Goal: Task Accomplishment & Management: Manage account settings

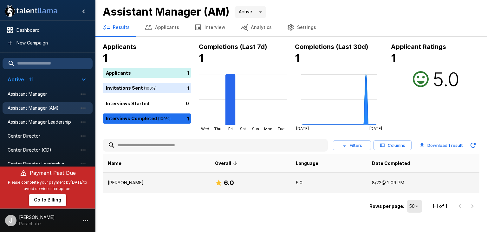
click at [146, 182] on p "[PERSON_NAME]" at bounding box center [156, 182] width 97 height 6
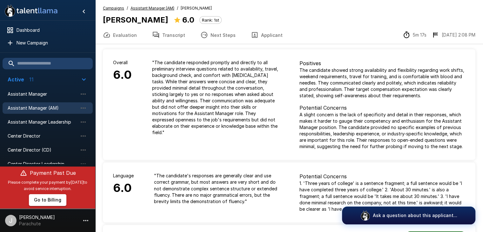
click at [162, 7] on u "Assistant Manager (AM)" at bounding box center [152, 8] width 44 height 5
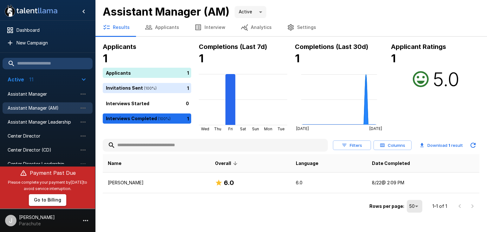
click at [43, 107] on span "Assistant Manager (AM)" at bounding box center [43, 108] width 70 height 6
click at [82, 107] on icon "button" at bounding box center [83, 108] width 8 height 8
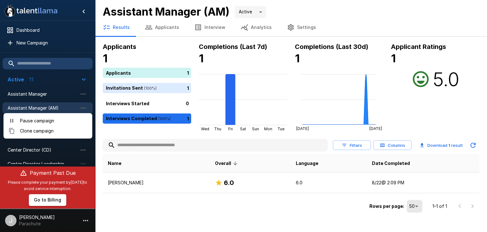
click at [79, 107] on div at bounding box center [243, 116] width 487 height 232
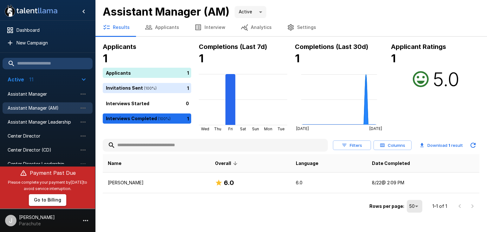
click at [50, 221] on li "J [PERSON_NAME]" at bounding box center [47, 219] width 95 height 20
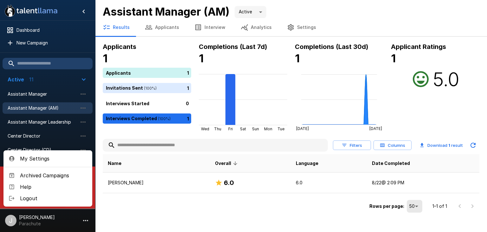
click at [50, 222] on div at bounding box center [243, 116] width 487 height 232
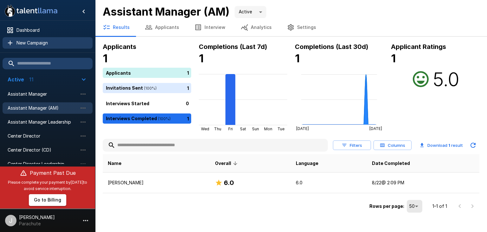
click at [41, 41] on span "New Campaign" at bounding box center [52, 43] width 71 height 6
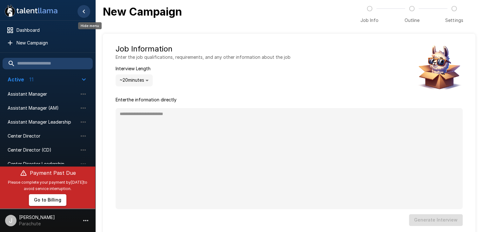
click at [82, 12] on icon "Hide menu" at bounding box center [84, 12] width 8 height 8
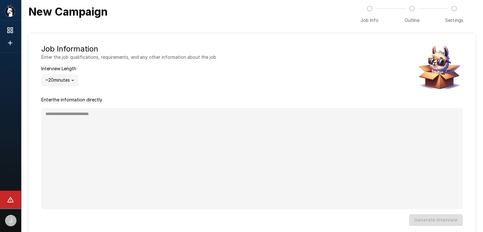
type textarea "*"
click at [14, 42] on icon "Start a new Interview Campaign" at bounding box center [10, 43] width 8 height 8
click at [26, 10] on div "New Campaign Job Info Outline Settings Job Information Enter the job qualificat…" at bounding box center [252, 123] width 462 height 246
type textarea "*"
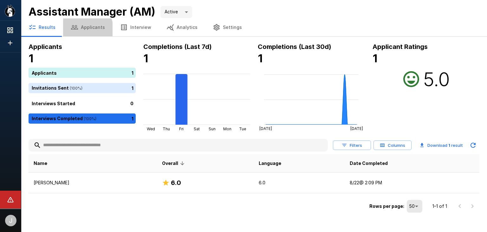
click at [76, 31] on button "Applicants" at bounding box center [88, 27] width 50 height 18
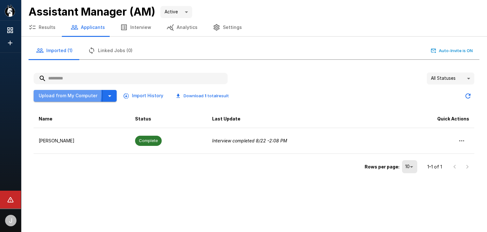
click at [55, 93] on button "Upload from My Computer" at bounding box center [68, 96] width 69 height 12
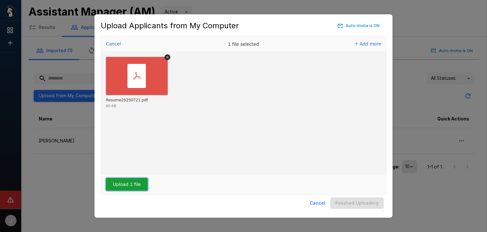
click at [131, 183] on button "Upload 1 file" at bounding box center [127, 184] width 42 height 13
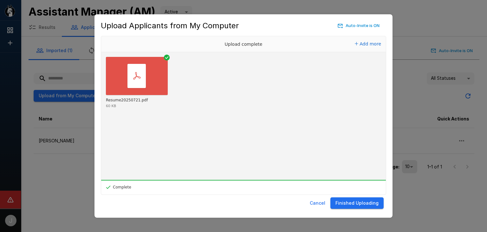
click at [355, 206] on button "Finished Uploading" at bounding box center [357, 203] width 53 height 12
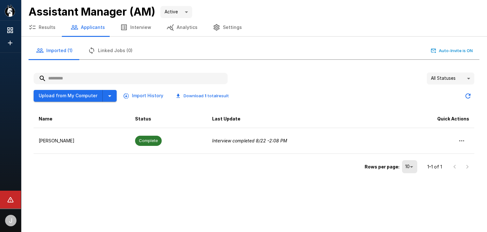
click at [76, 93] on button "Upload from My Computer" at bounding box center [68, 96] width 69 height 12
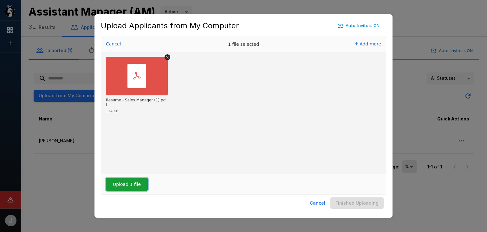
click at [129, 184] on button "Upload 1 file" at bounding box center [127, 184] width 42 height 13
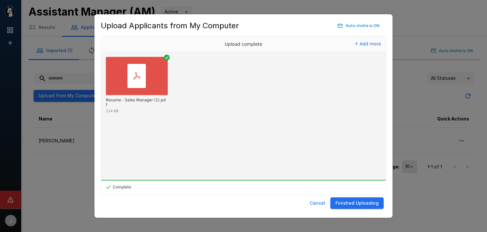
click at [369, 199] on button "Finished Uploading" at bounding box center [357, 203] width 53 height 12
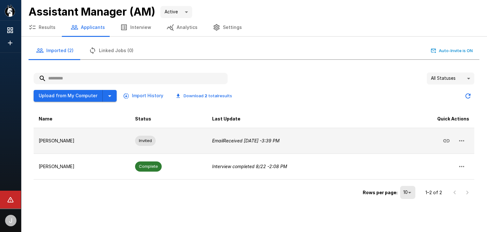
click at [265, 139] on icon "Email Received [DATE] - 3:39 PM" at bounding box center [246, 140] width 68 height 5
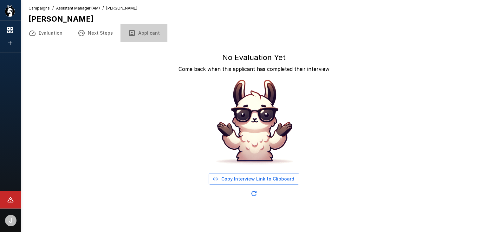
click at [151, 32] on button "Applicant" at bounding box center [144, 33] width 47 height 18
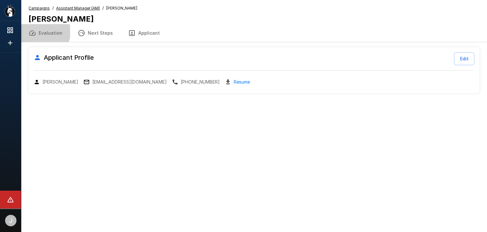
click at [45, 32] on button "Evaluation" at bounding box center [45, 33] width 49 height 18
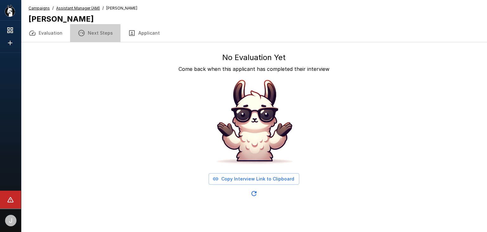
click at [114, 31] on button "Next Steps" at bounding box center [95, 33] width 50 height 18
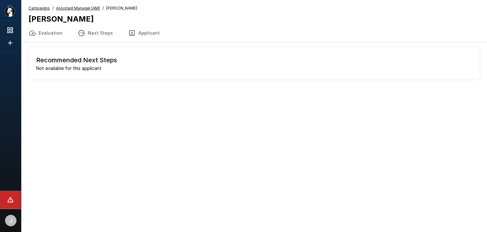
click at [83, 12] on div "Campaigns / Assistant Manager (AM) / [PERSON_NAME] [PERSON_NAME]" at bounding box center [83, 14] width 109 height 19
click at [85, 10] on span "Assistant Manager (AM)" at bounding box center [78, 8] width 44 height 6
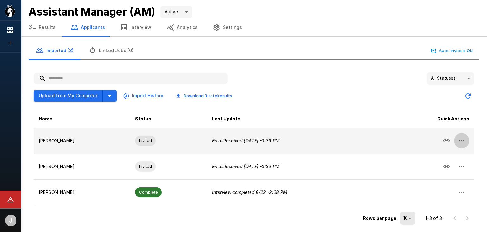
click at [461, 140] on icon "button" at bounding box center [462, 141] width 8 height 8
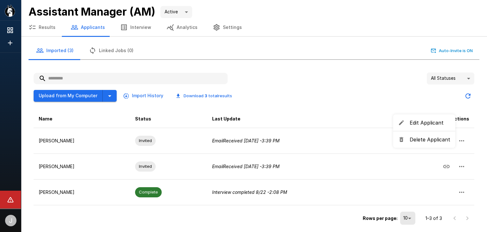
click at [344, 83] on div at bounding box center [243, 116] width 487 height 232
click at [335, 103] on div "All Statuses ** Upload from My Computer Import History Download 3 total results…" at bounding box center [254, 149] width 441 height 154
